Goal: Task Accomplishment & Management: Use online tool/utility

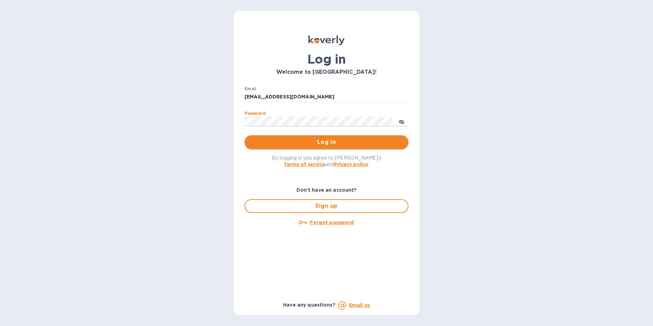
click at [280, 142] on span "Log in" at bounding box center [326, 142] width 153 height 8
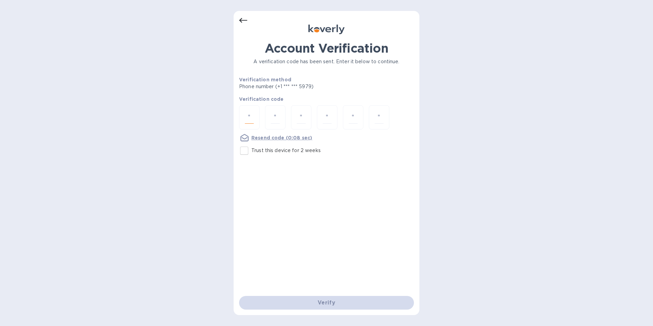
click at [246, 114] on input "number" at bounding box center [249, 117] width 9 height 13
type input "8"
type input "7"
type input "5"
type input "1"
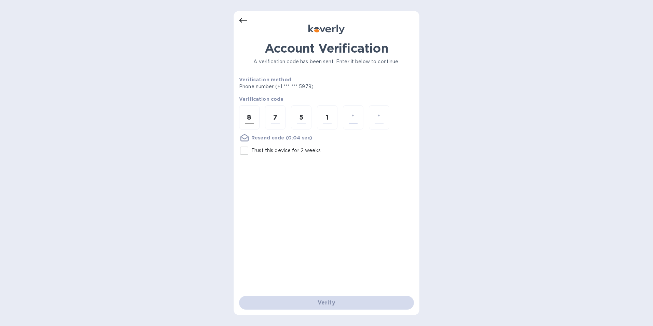
type input "9"
type input "7"
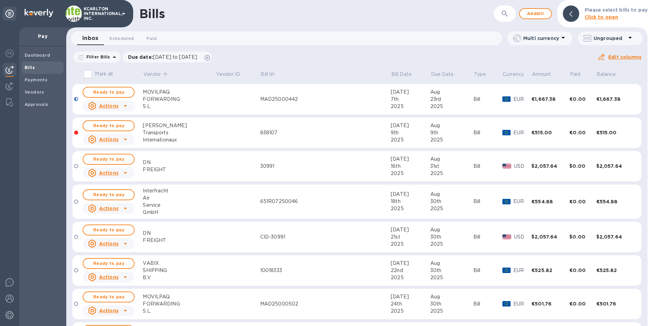
click at [156, 73] on p "Vendor" at bounding box center [151, 74] width 17 height 7
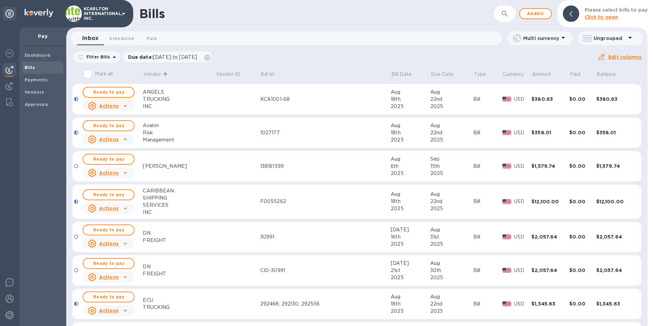
click at [125, 89] on span "Ready to pay" at bounding box center [109, 92] width 40 height 8
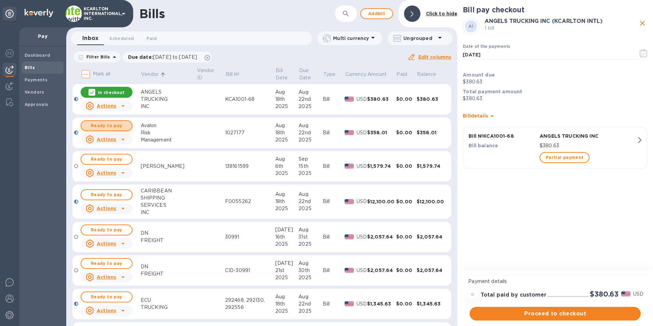
click at [115, 121] on button "Ready to pay" at bounding box center [107, 125] width 52 height 11
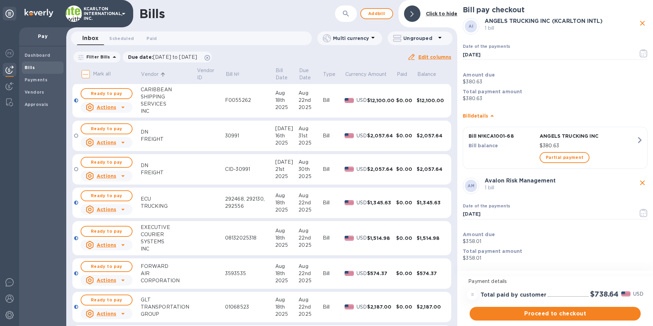
scroll to position [102, 0]
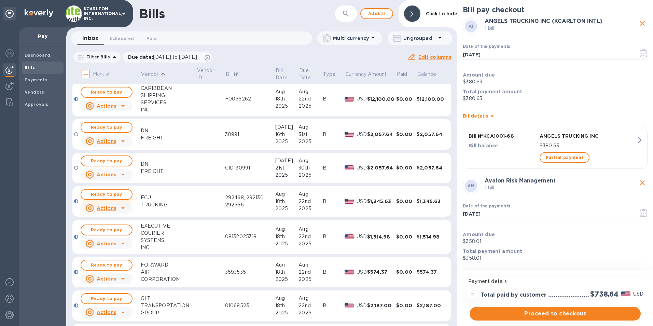
click at [103, 195] on span "Ready to pay" at bounding box center [107, 194] width 40 height 8
click at [104, 226] on span "Ready to pay" at bounding box center [107, 230] width 40 height 8
click at [122, 264] on span "Ready to pay" at bounding box center [107, 265] width 40 height 8
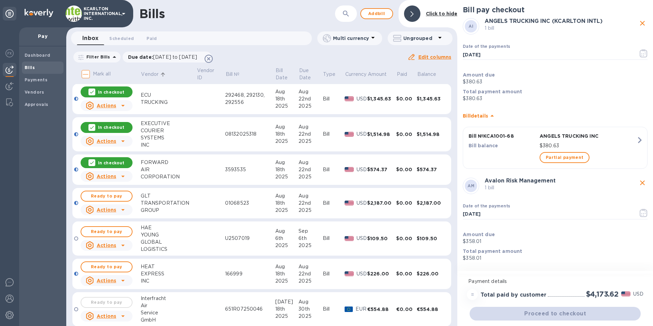
scroll to position [273, 0]
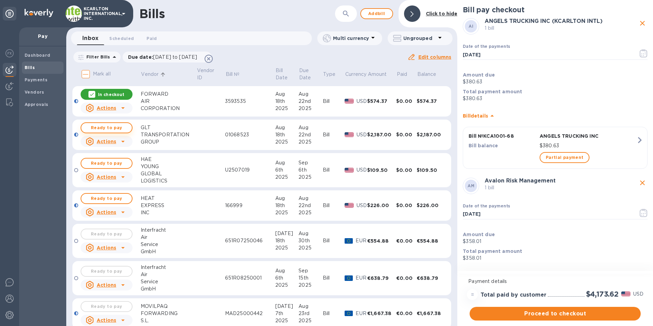
click at [113, 126] on span "Ready to pay" at bounding box center [107, 128] width 40 height 8
click at [115, 197] on span "Ready to pay" at bounding box center [107, 198] width 40 height 8
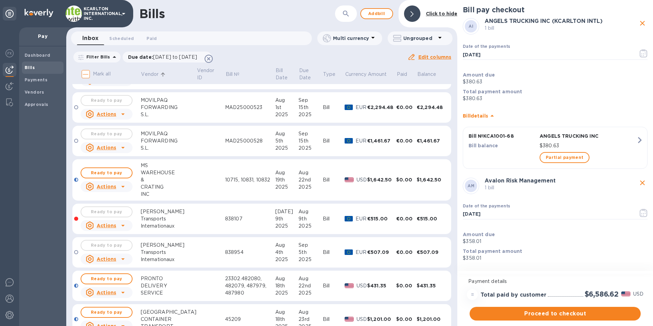
scroll to position [580, 0]
click at [109, 174] on span "Ready to pay" at bounding box center [107, 172] width 40 height 8
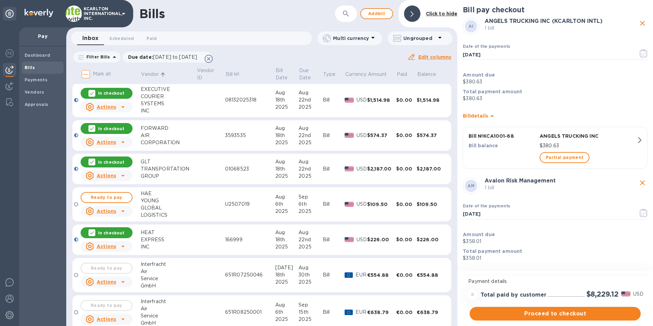
scroll to position [102, 0]
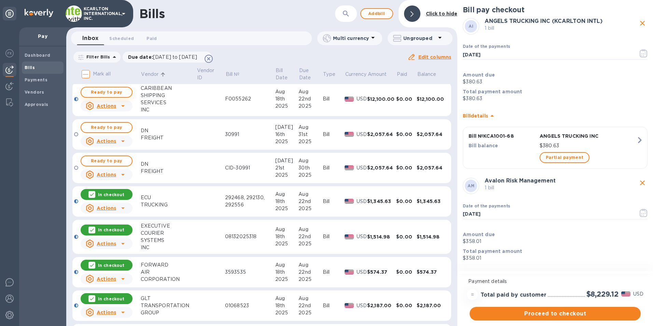
click at [94, 94] on span "Ready to pay" at bounding box center [107, 92] width 40 height 8
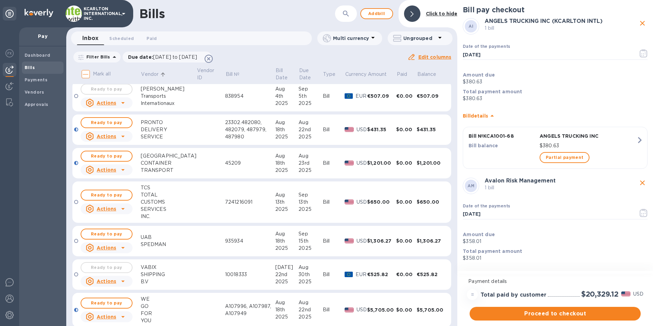
scroll to position [746, 0]
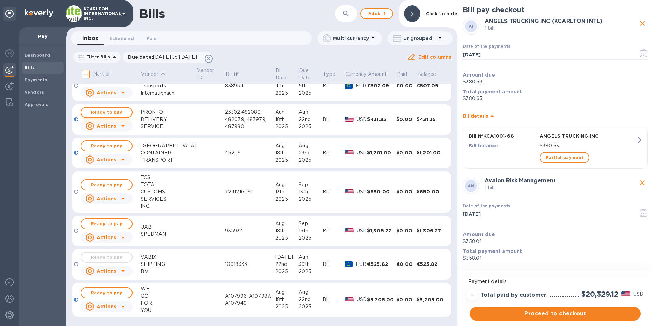
click at [118, 112] on span "Ready to pay" at bounding box center [107, 112] width 40 height 8
click at [99, 145] on span "Ready to pay" at bounding box center [107, 146] width 40 height 8
drag, startPoint x: 112, startPoint y: 291, endPoint x: 117, endPoint y: 285, distance: 7.5
click at [112, 291] on span "Ready to pay" at bounding box center [107, 292] width 40 height 8
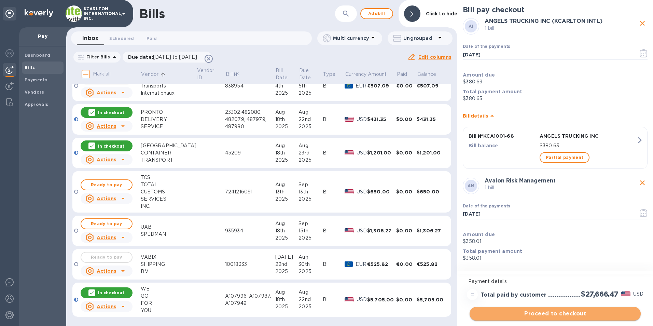
click at [561, 314] on span "Proceed to checkout" at bounding box center [555, 313] width 160 height 8
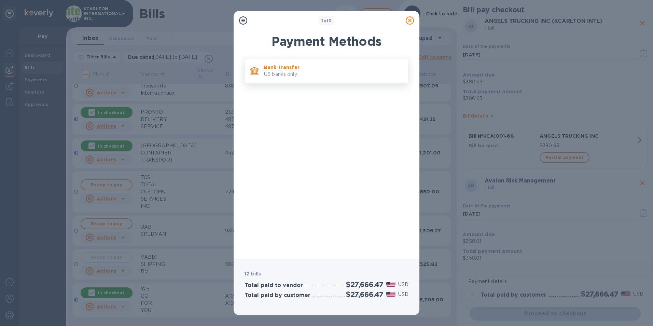
click at [317, 72] on p "US banks only." at bounding box center [333, 74] width 139 height 7
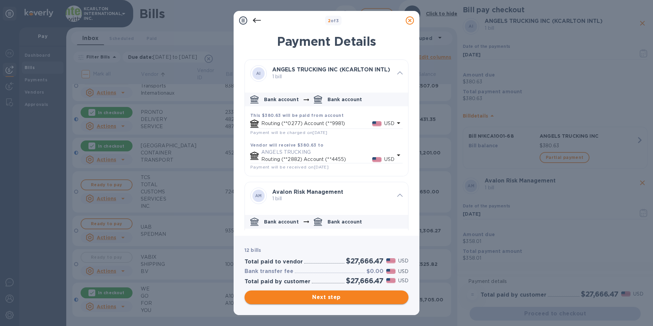
click at [314, 296] on span "Next step" at bounding box center [326, 297] width 153 height 8
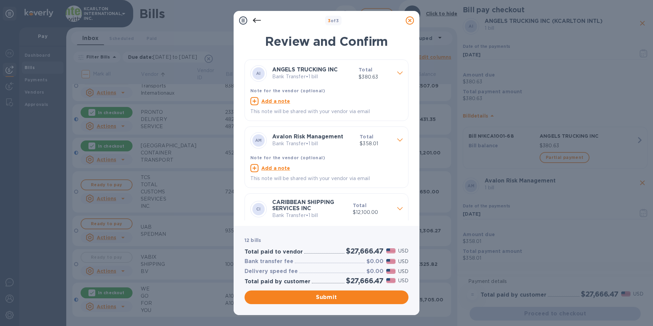
drag, startPoint x: 358, startPoint y: 299, endPoint x: 19, endPoint y: 243, distance: 343.2
click at [358, 299] on span "Submit" at bounding box center [326, 297] width 153 height 8
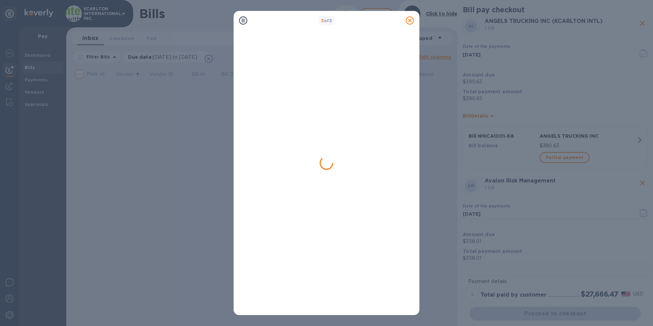
scroll to position [0, 0]
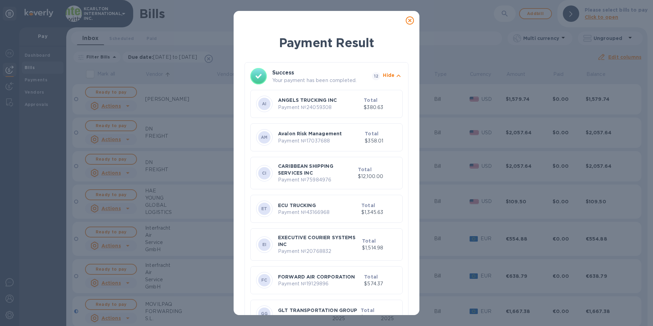
click at [411, 18] on icon at bounding box center [410, 20] width 8 height 8
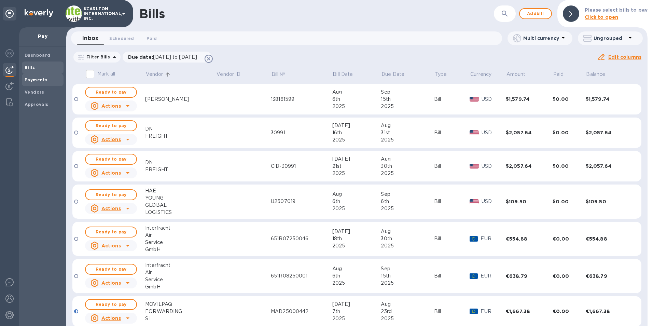
click at [29, 81] on b "Payments" at bounding box center [36, 79] width 23 height 5
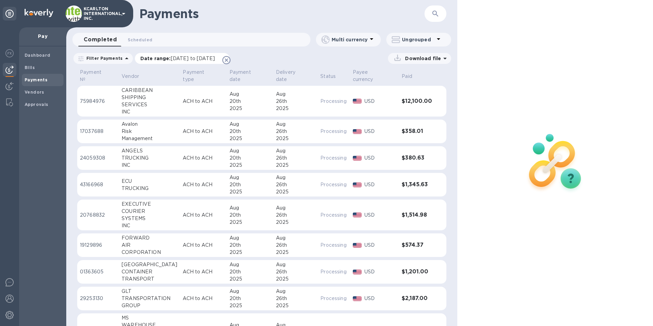
click at [182, 59] on span "[DATE] to [DATE]" at bounding box center [193, 58] width 44 height 5
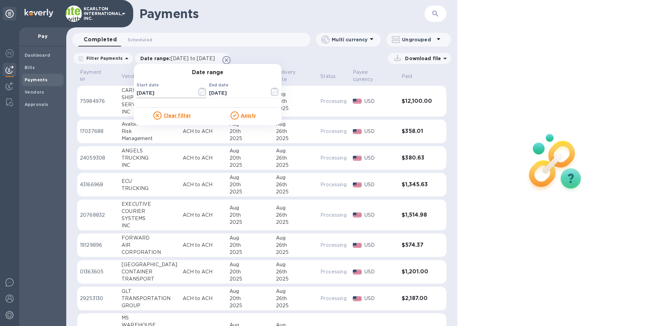
click at [194, 90] on button "button" at bounding box center [202, 91] width 16 height 16
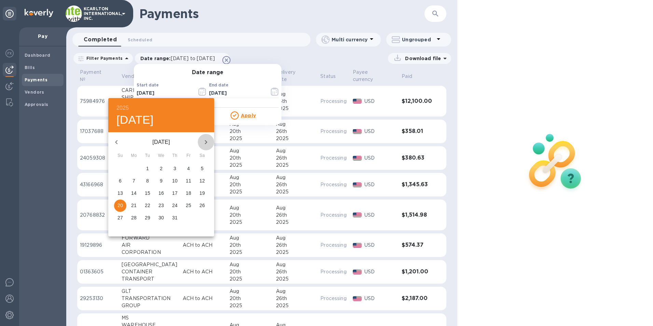
click at [202, 145] on icon "button" at bounding box center [206, 142] width 8 height 8
click at [165, 203] on span "20" at bounding box center [161, 205] width 12 height 7
type input "[DATE]"
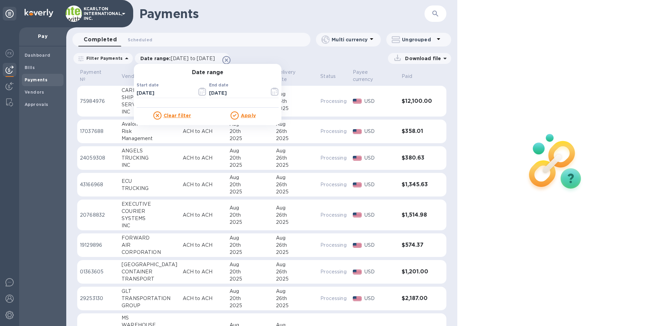
click at [237, 118] on div at bounding box center [235, 115] width 10 height 8
click at [241, 115] on u "Apply" at bounding box center [248, 115] width 15 height 5
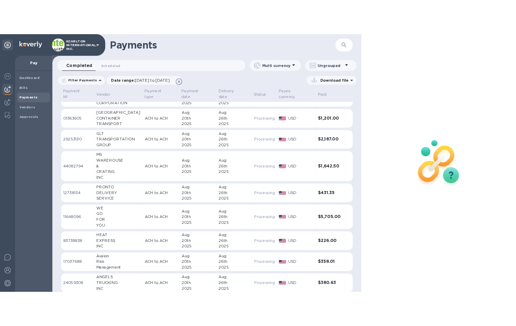
scroll to position [113, 0]
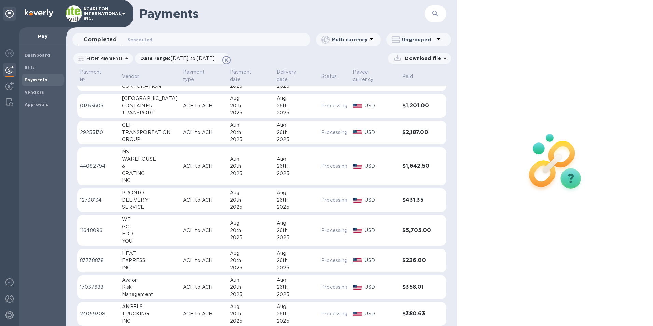
click at [404, 60] on p "Download file" at bounding box center [421, 58] width 39 height 7
click at [399, 84] on p "Payments detailed" at bounding box center [414, 86] width 60 height 7
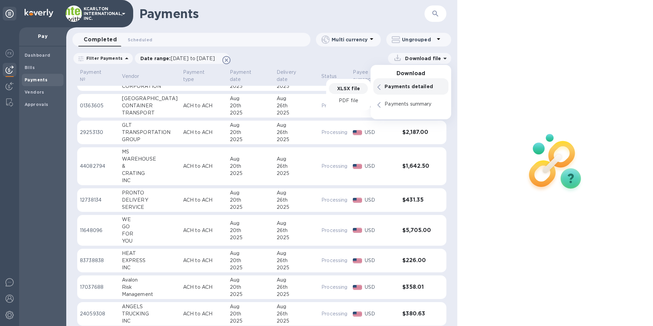
click at [353, 89] on p "XLSX file" at bounding box center [348, 88] width 23 height 7
click at [348, 89] on p "XLSX file" at bounding box center [348, 88] width 23 height 7
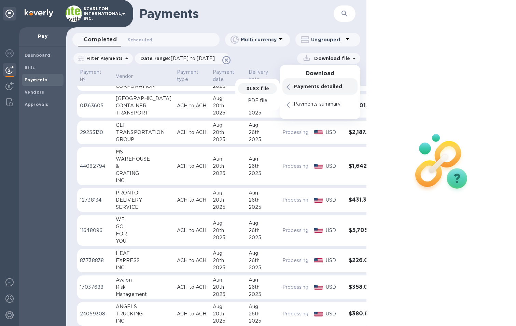
scroll to position [119, 0]
